Goal: Register for event/course

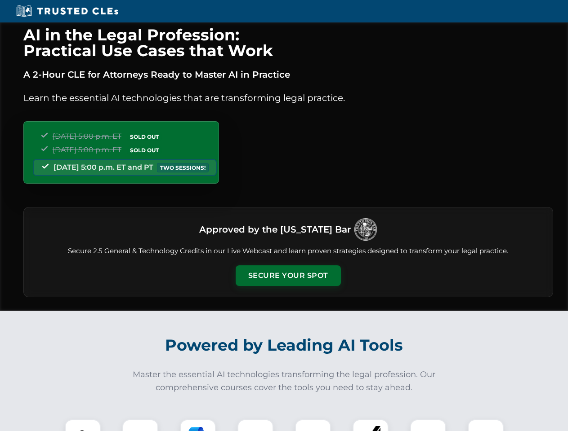
click at [288, 276] on button "Secure Your Spot" at bounding box center [287, 276] width 105 height 21
click at [83, 426] on img at bounding box center [83, 438] width 26 height 26
